Goal: Register for event/course

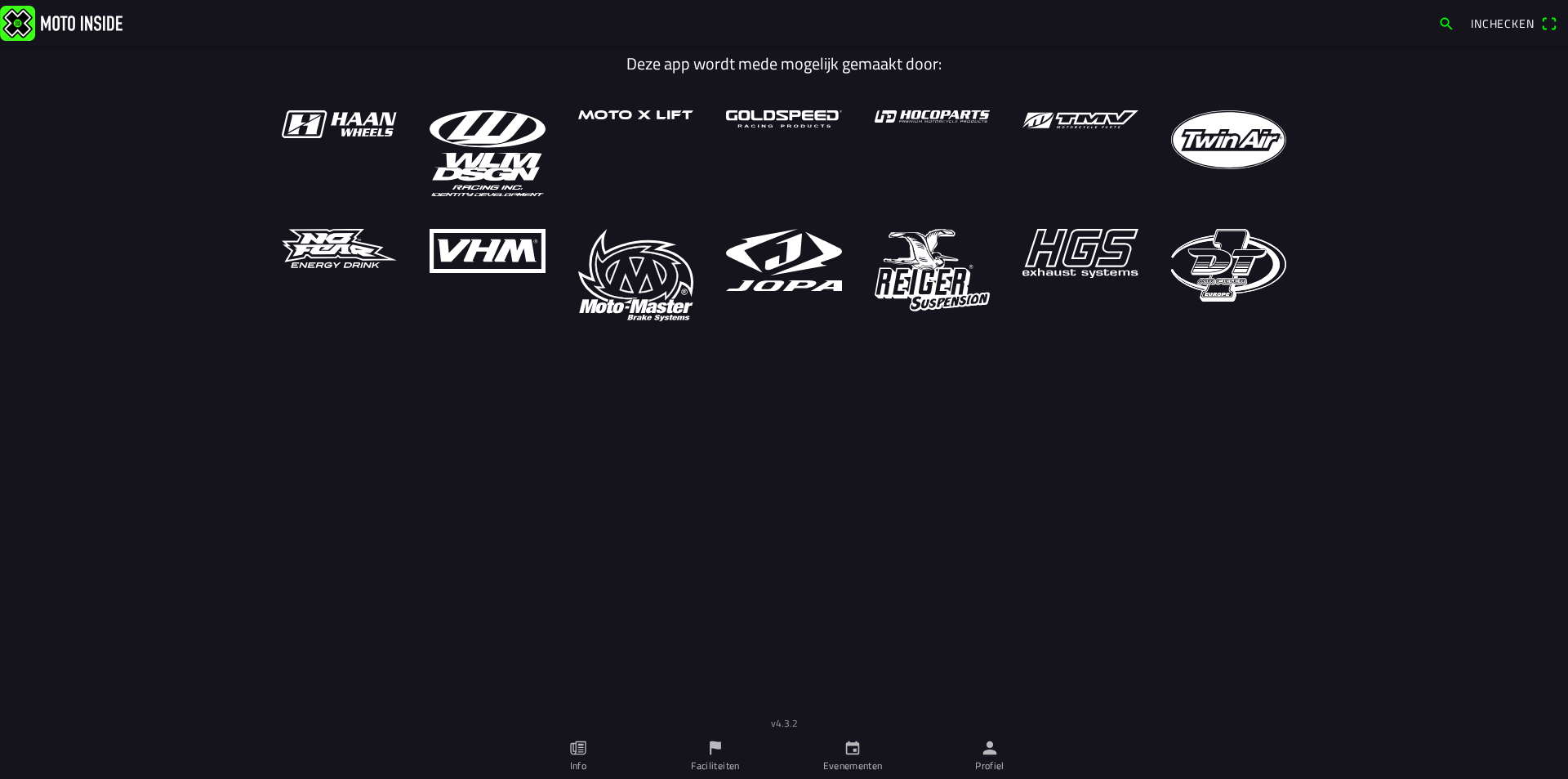
click at [710, 750] on icon "flag" at bounding box center [716, 748] width 18 height 18
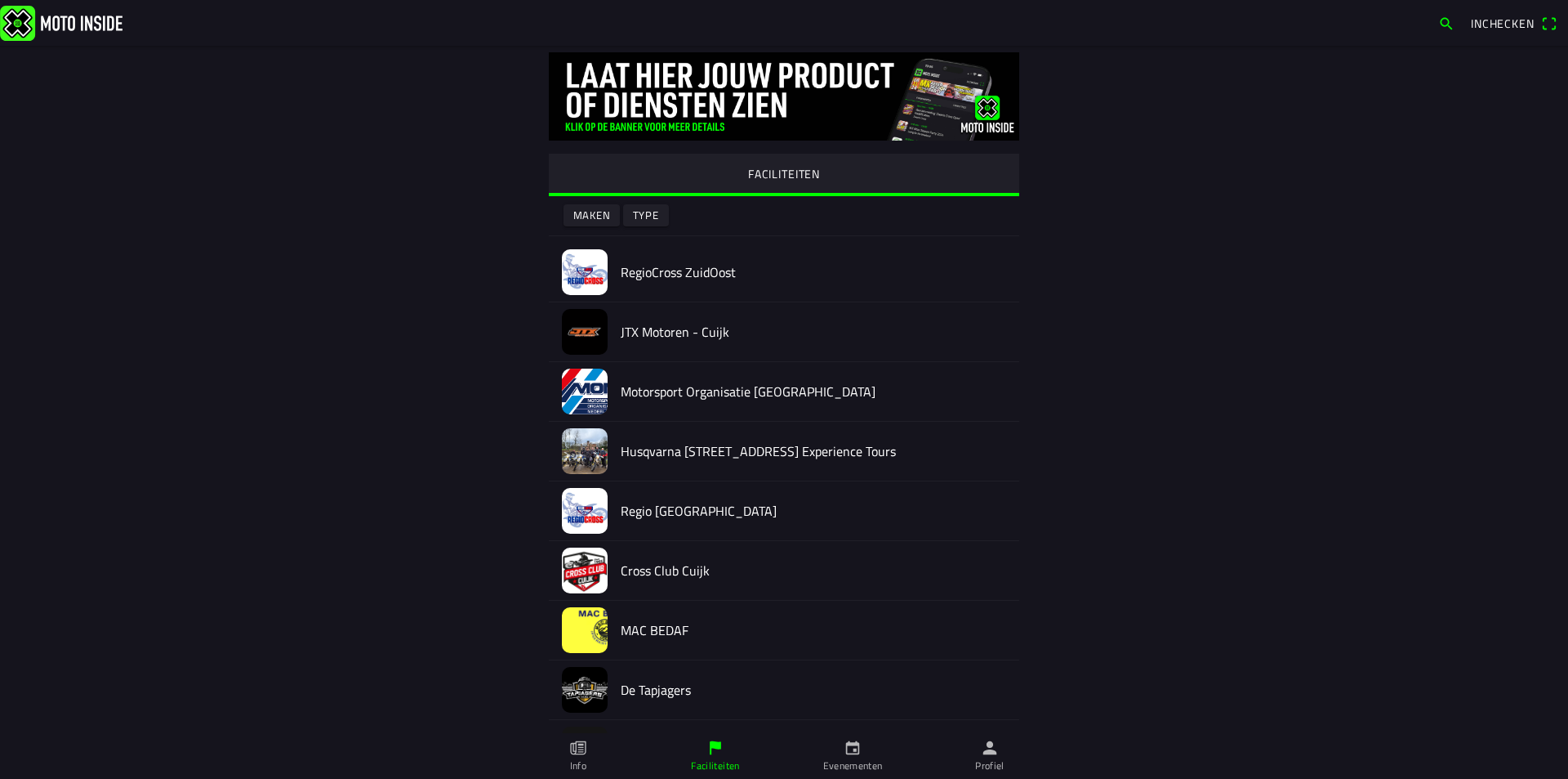
click at [682, 273] on h2 "RegioCross ZuidOost" at bounding box center [813, 273] width 386 height 16
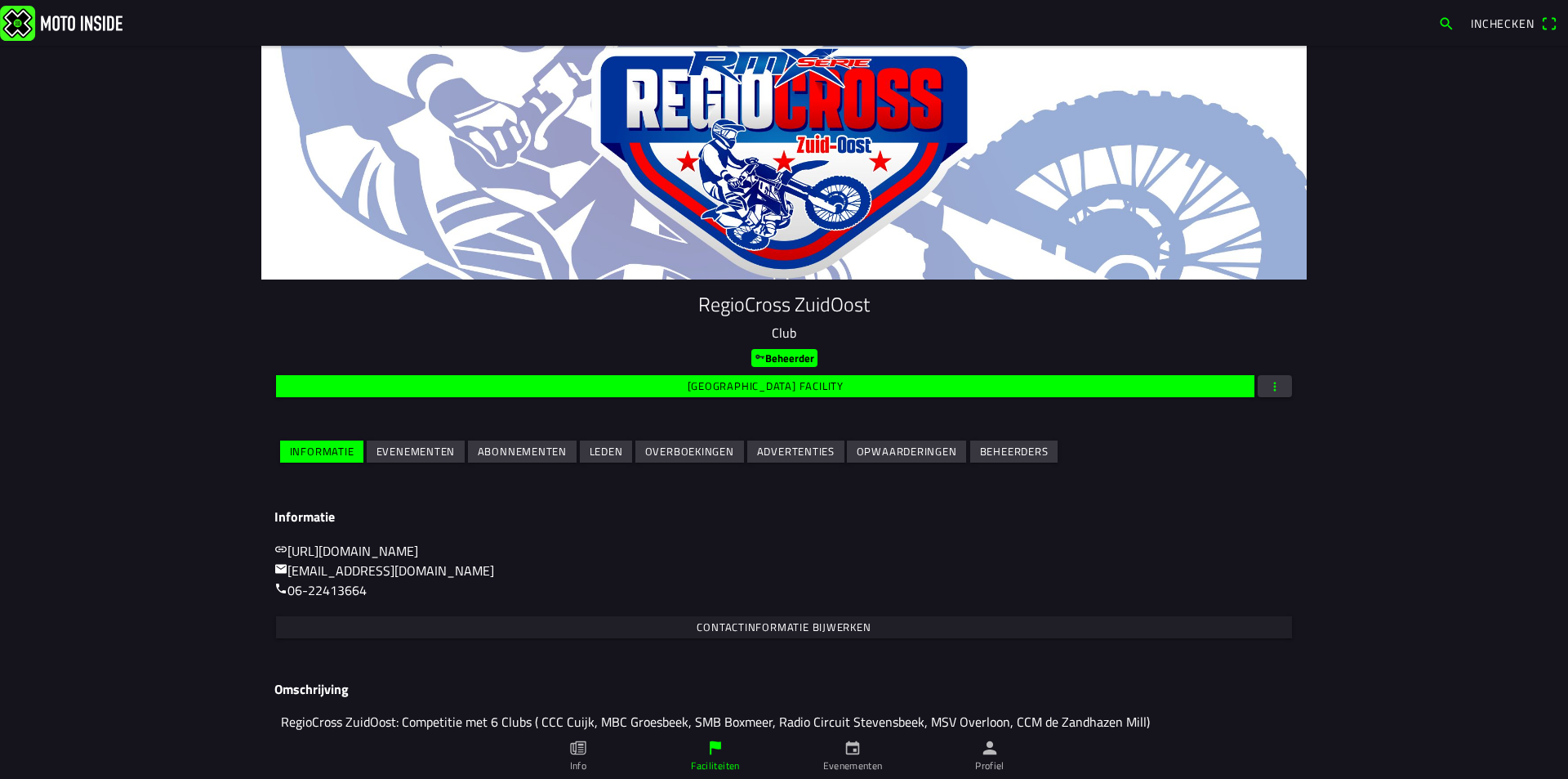
scroll to position [69, 0]
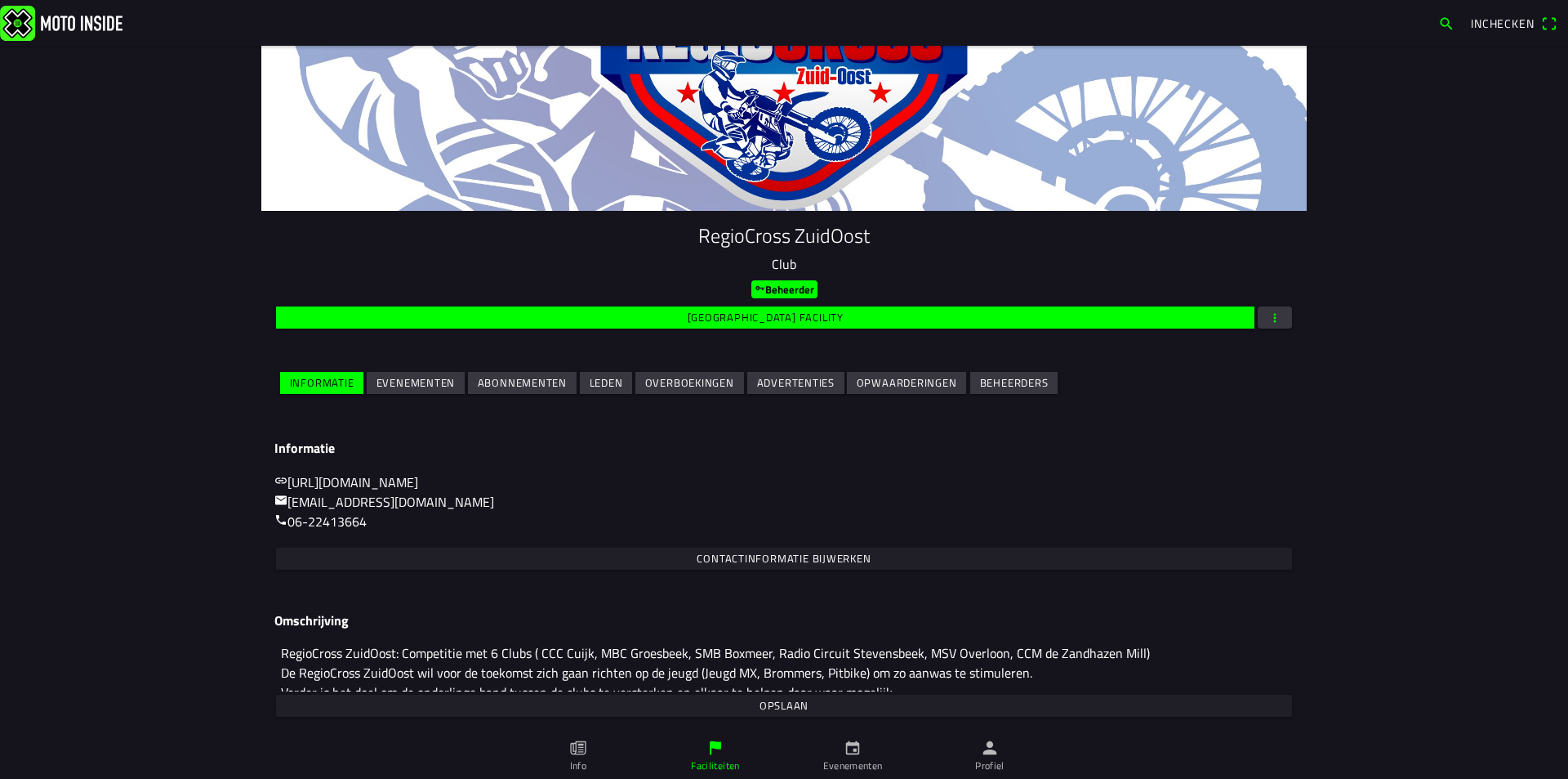
click at [0, 0] on slot "Evenementen" at bounding box center [0, 0] width 0 height 0
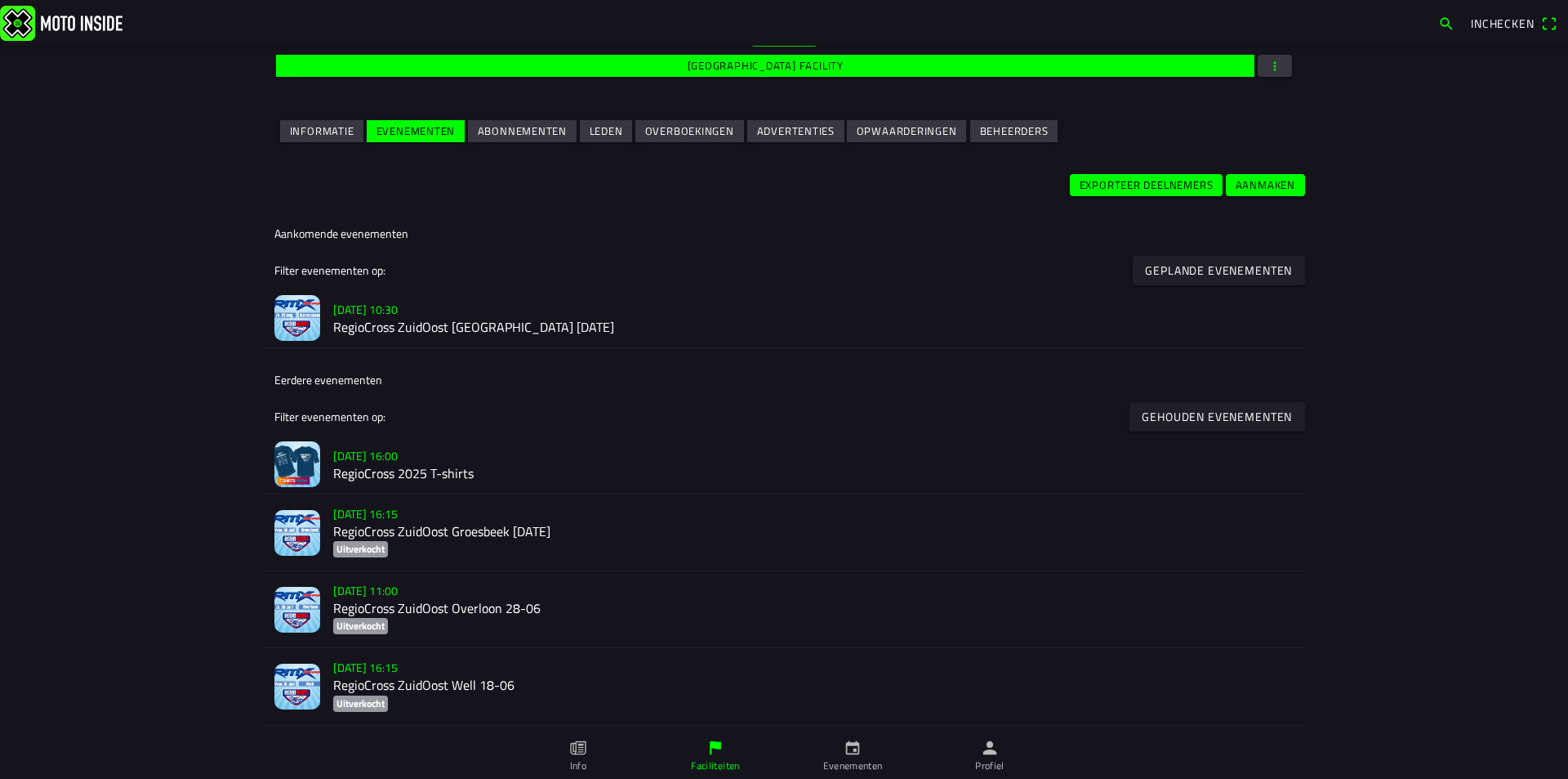
scroll to position [327, 0]
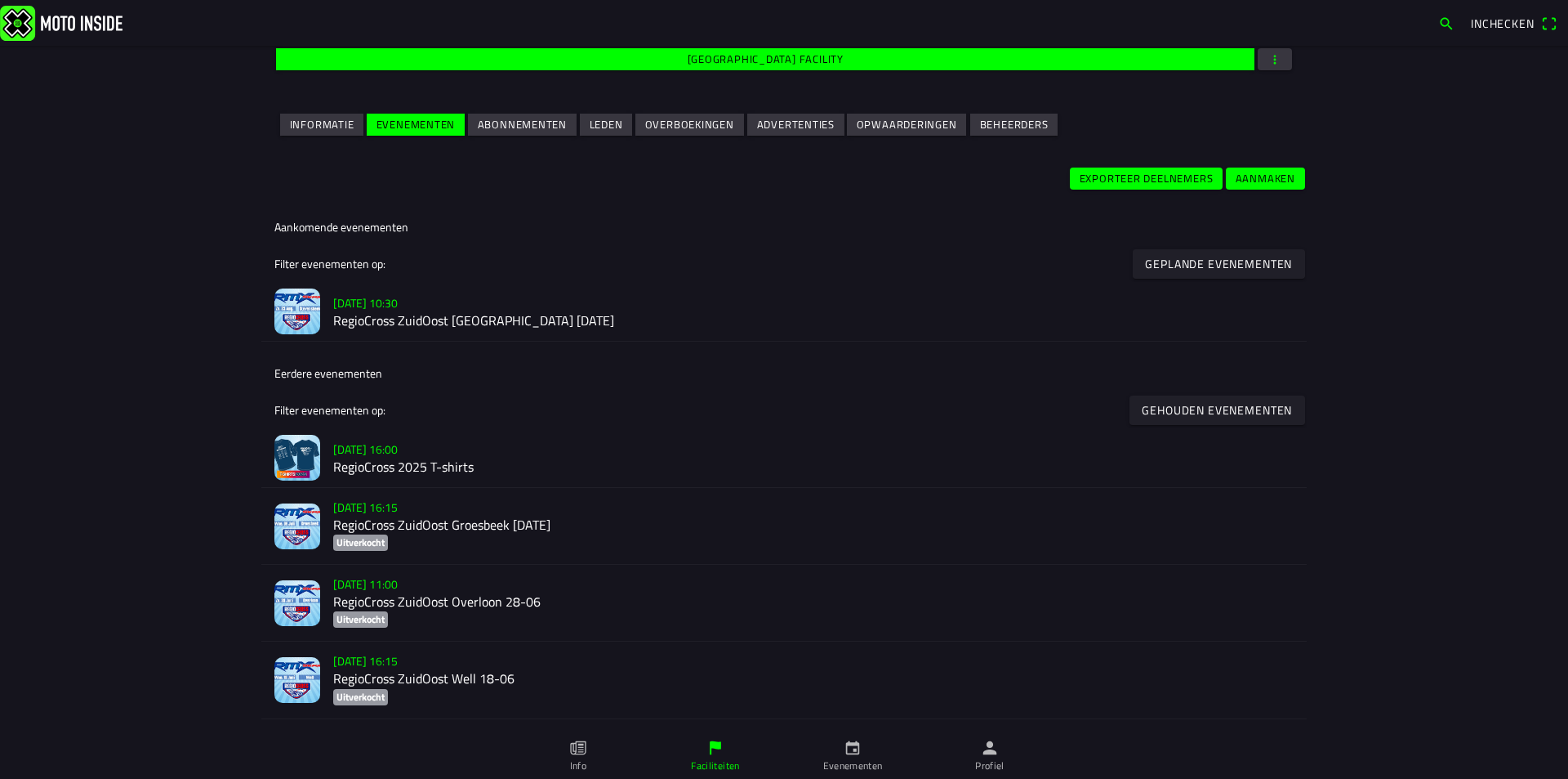
click at [396, 465] on h2 "RegioCross 2025 T-shirts" at bounding box center [812, 468] width 960 height 16
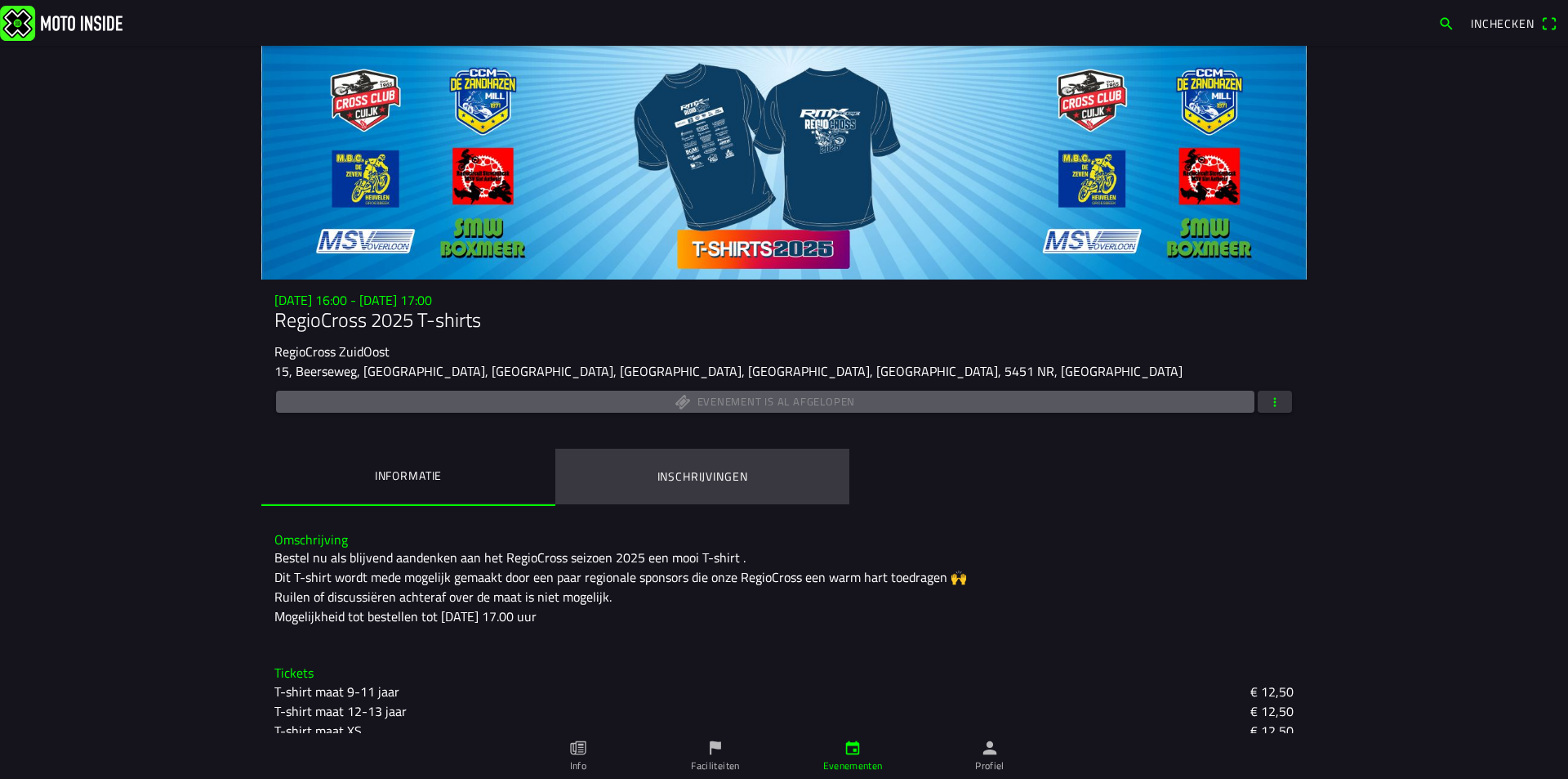
click at [698, 480] on ion-label "Inschrijvingen" at bounding box center [703, 477] width 91 height 18
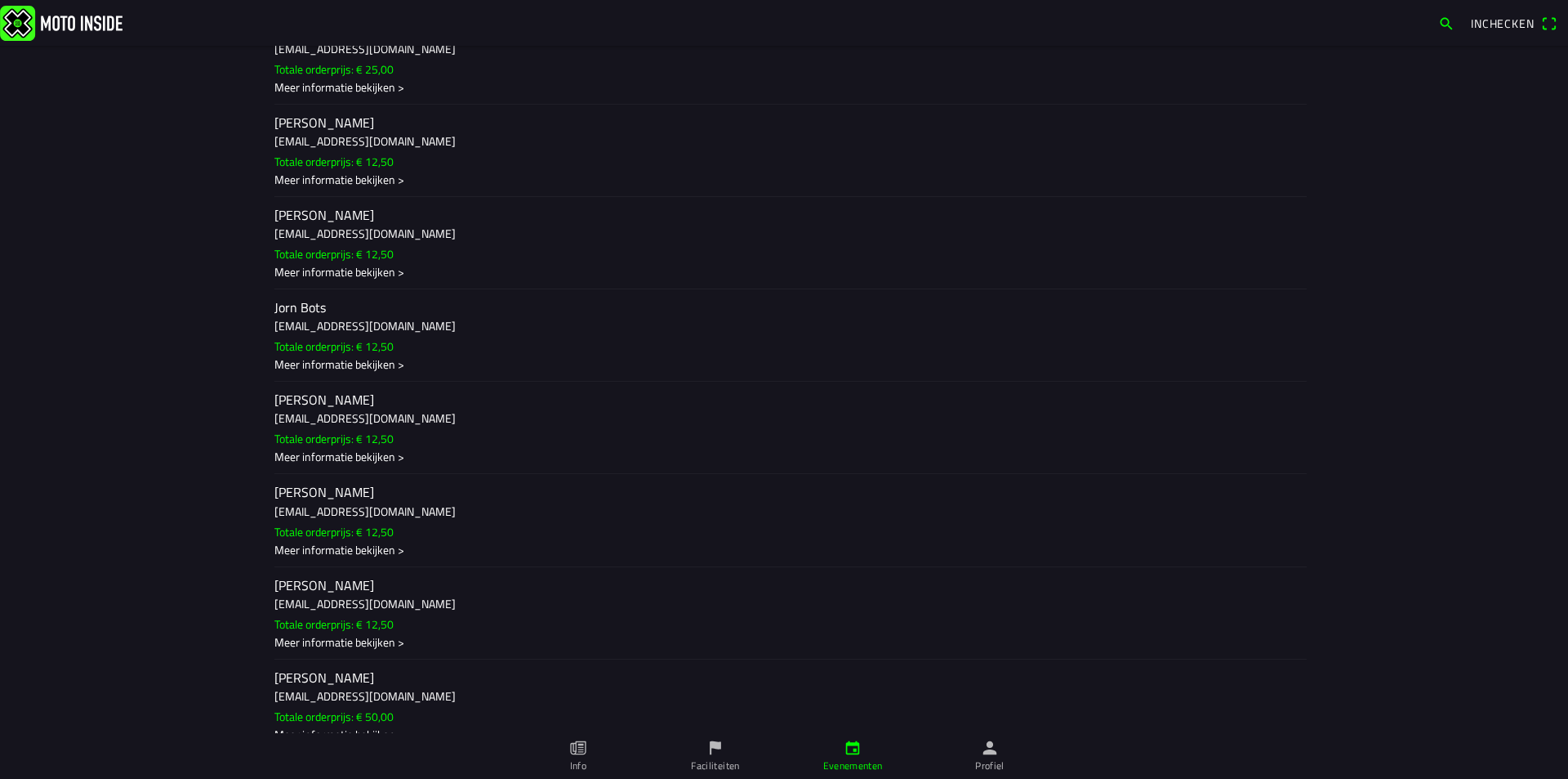
scroll to position [761, 0]
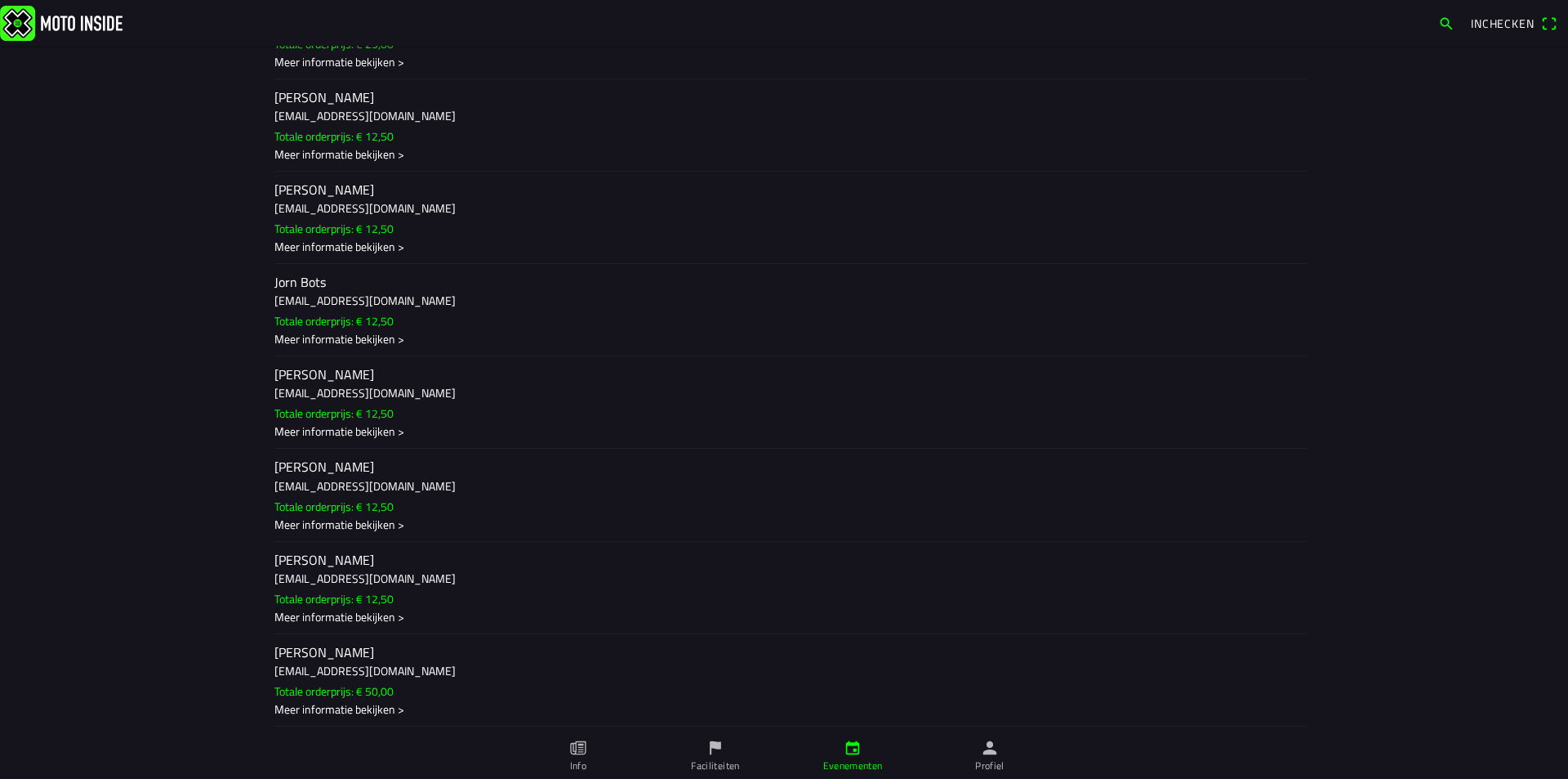
click at [324, 526] on div "Meer informatie bekijken >" at bounding box center [784, 524] width 1019 height 17
